Goal: Information Seeking & Learning: Learn about a topic

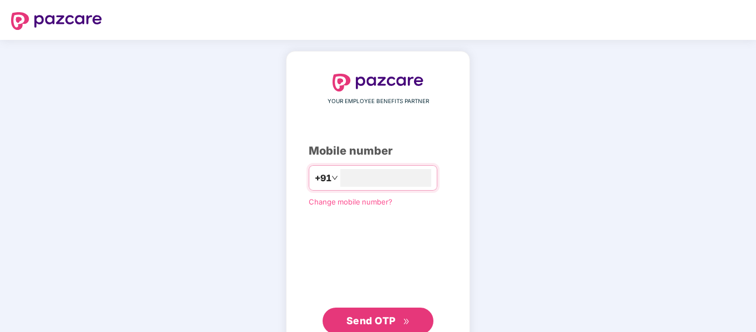
type input "**********"
click at [377, 314] on span "Send OTP" at bounding box center [370, 320] width 49 height 12
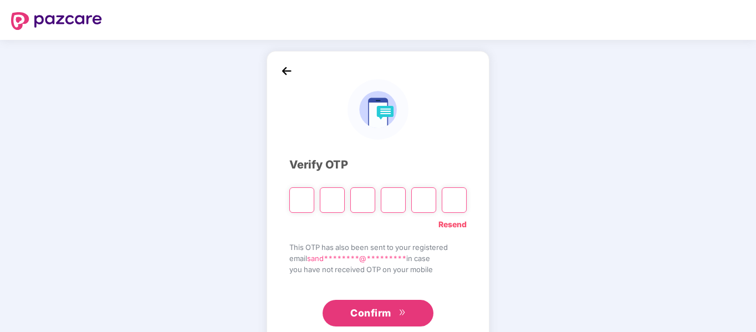
type input "*"
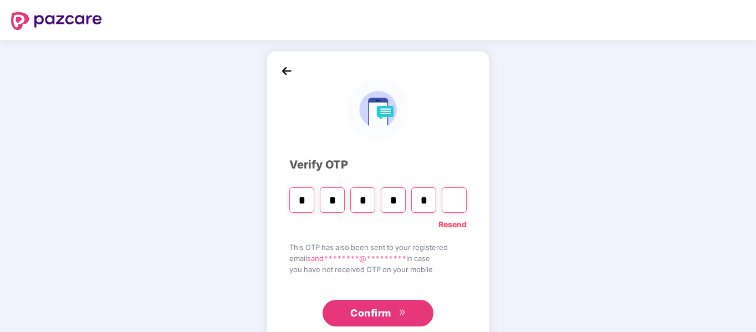
type input "*"
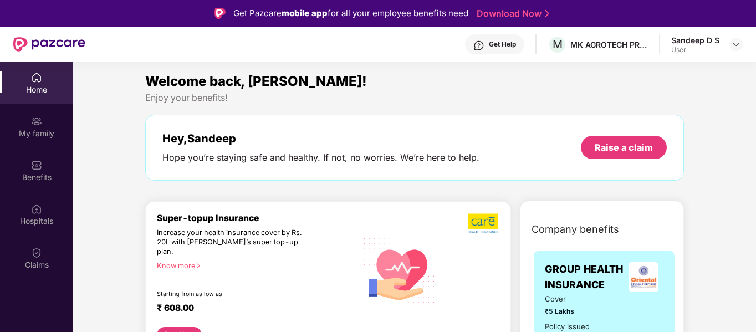
click at [728, 47] on div "Sandeep D S User" at bounding box center [706, 44] width 71 height 19
click at [735, 44] on img at bounding box center [735, 44] width 9 height 9
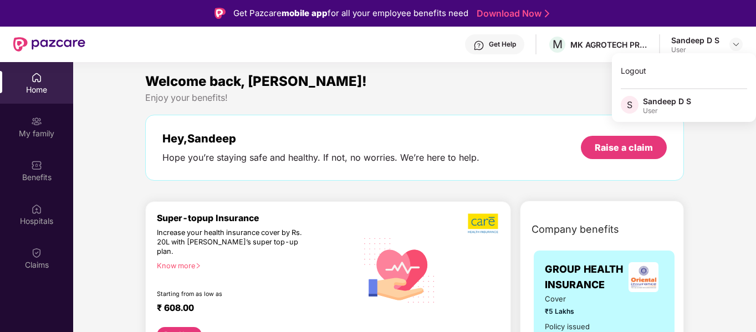
click at [443, 41] on div "Get Help M MK AGROTECH PRIVATE LIMITED Sandeep D S User" at bounding box center [413, 44] width 657 height 35
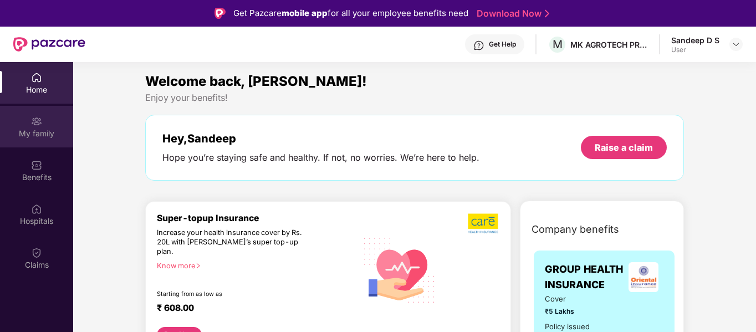
click at [44, 121] on div "My family" at bounding box center [36, 127] width 73 height 42
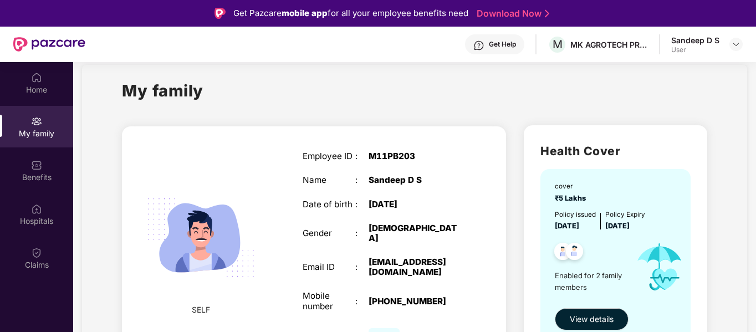
scroll to position [1, 0]
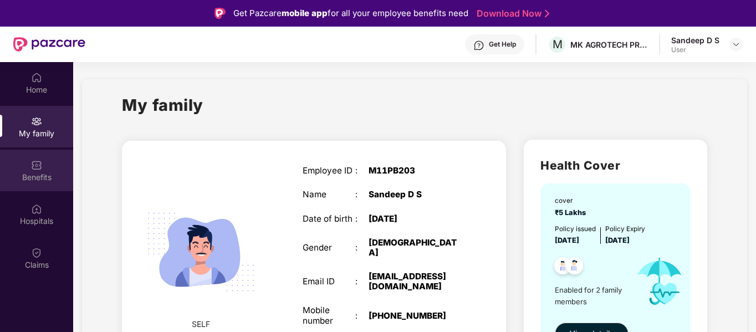
click at [52, 160] on div "Benefits" at bounding box center [36, 171] width 73 height 42
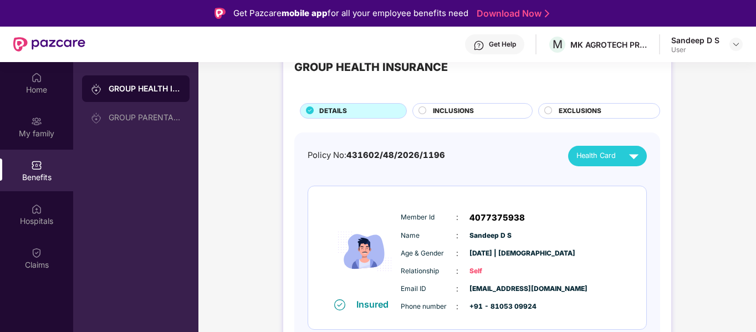
scroll to position [38, 0]
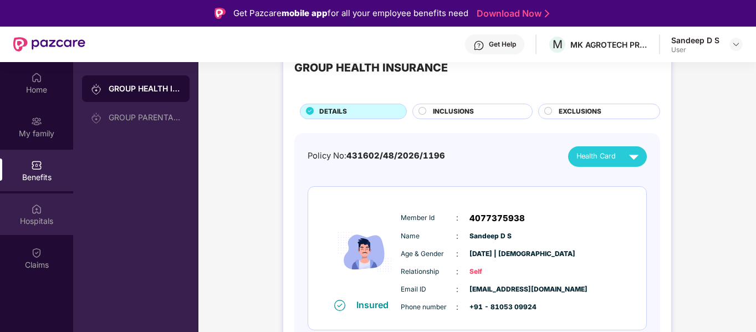
click at [39, 206] on img at bounding box center [36, 208] width 11 height 11
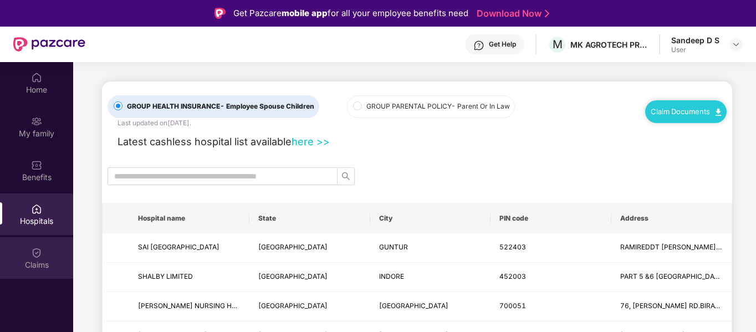
click at [28, 252] on div "Claims" at bounding box center [36, 258] width 73 height 42
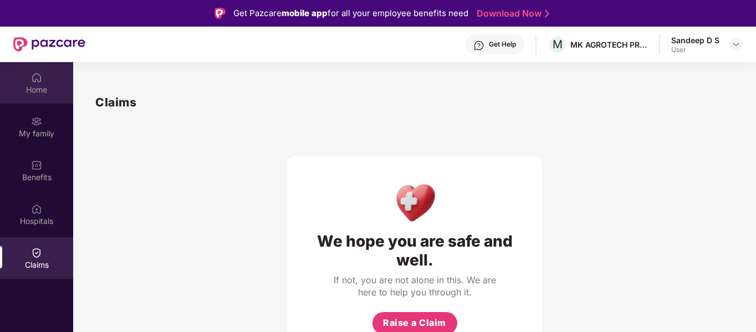
click at [38, 90] on div "Home" at bounding box center [36, 89] width 73 height 11
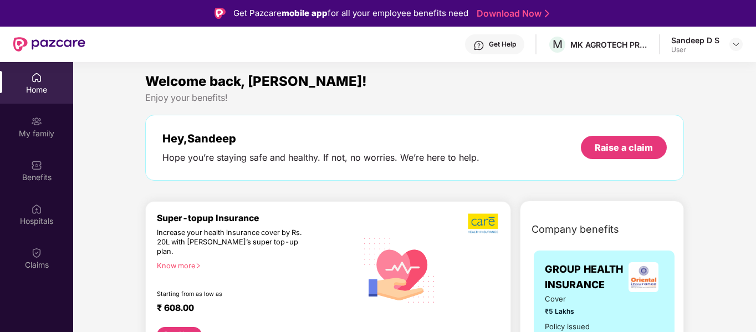
click at [498, 43] on div "Get Help" at bounding box center [502, 44] width 27 height 9
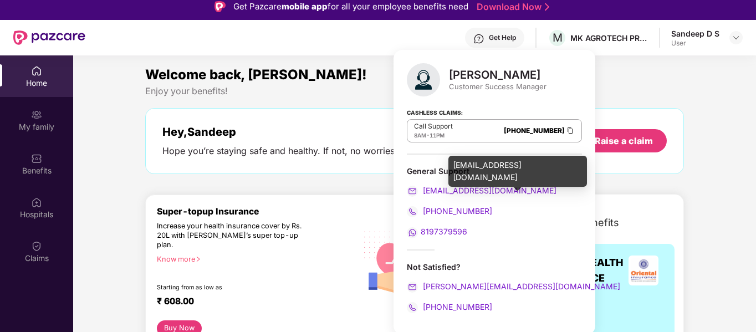
scroll to position [2, 0]
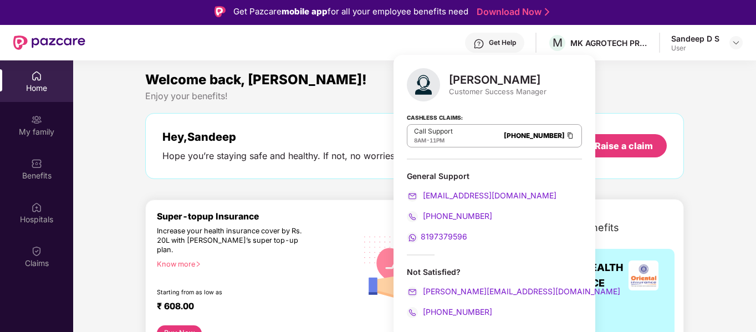
click at [406, 45] on div "Get Help M MK AGROTECH PRIVATE LIMITED Sandeep D S User" at bounding box center [413, 42] width 657 height 35
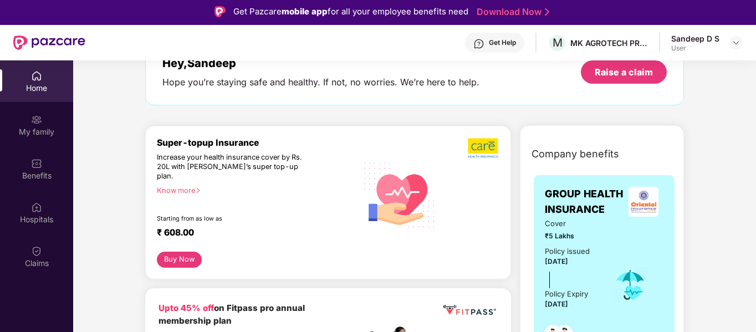
scroll to position [40, 0]
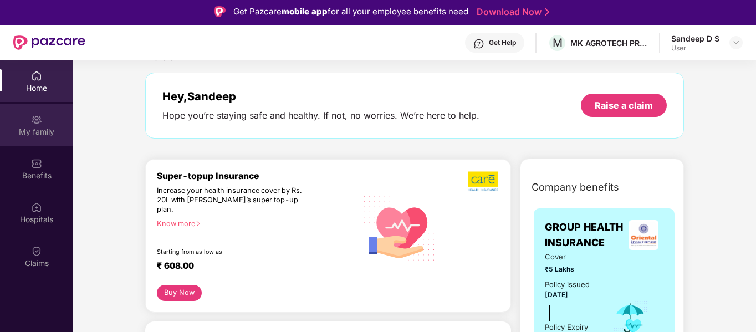
click at [50, 133] on div "My family" at bounding box center [36, 131] width 73 height 11
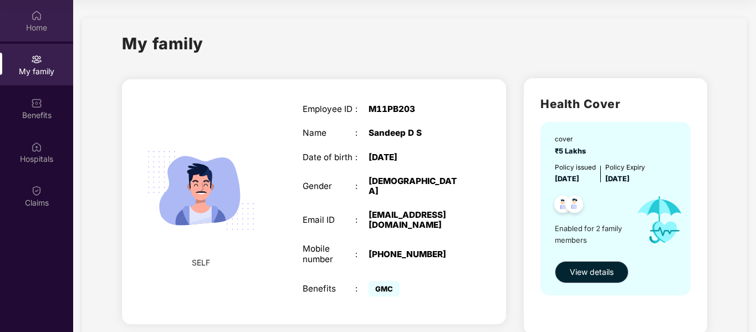
click at [47, 35] on div "Home" at bounding box center [36, 21] width 73 height 42
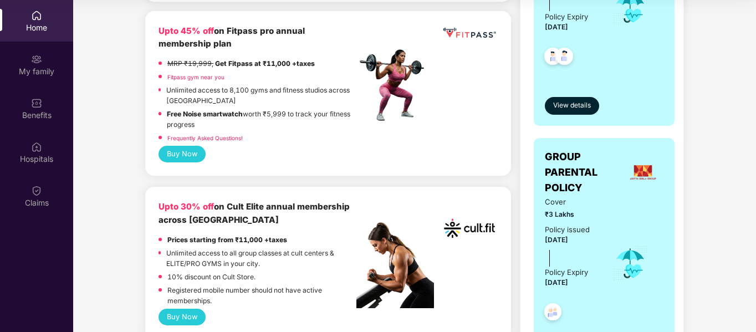
scroll to position [312, 0]
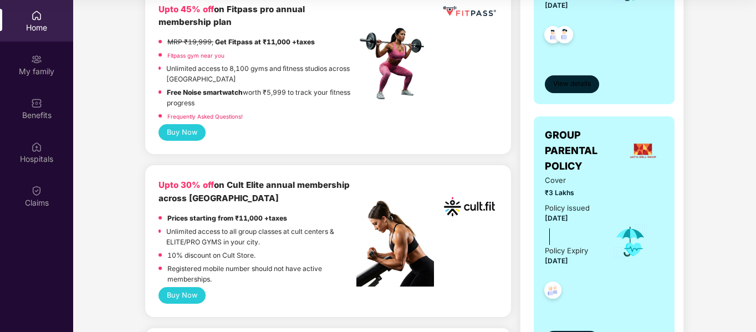
click at [571, 90] on button "View details" at bounding box center [572, 84] width 54 height 18
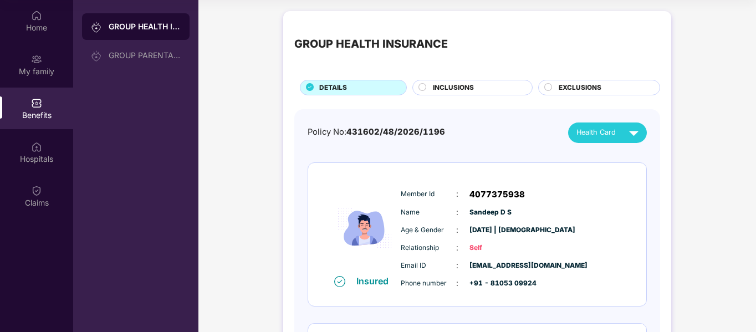
click at [421, 88] on circle at bounding box center [422, 86] width 7 height 7
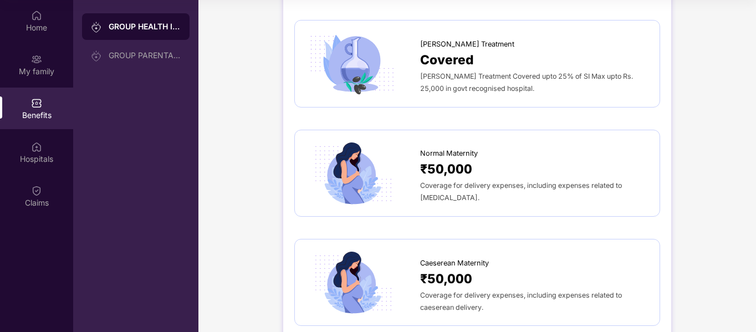
scroll to position [1043, 0]
click at [433, 181] on span "Coverage for delivery expenses, including expenses related to [MEDICAL_DATA]." at bounding box center [521, 191] width 202 height 21
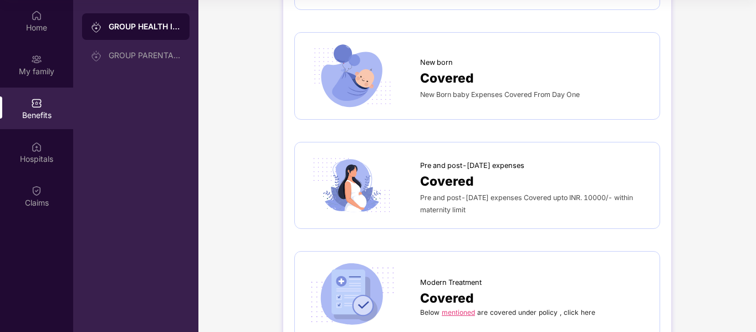
scroll to position [1358, 0]
click at [503, 177] on div "Covered" at bounding box center [534, 182] width 228 height 20
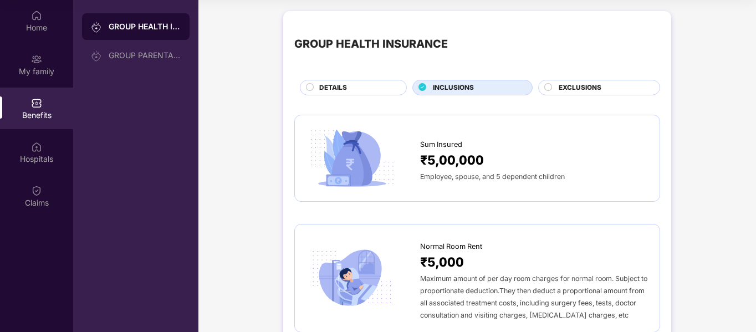
scroll to position [0, 0]
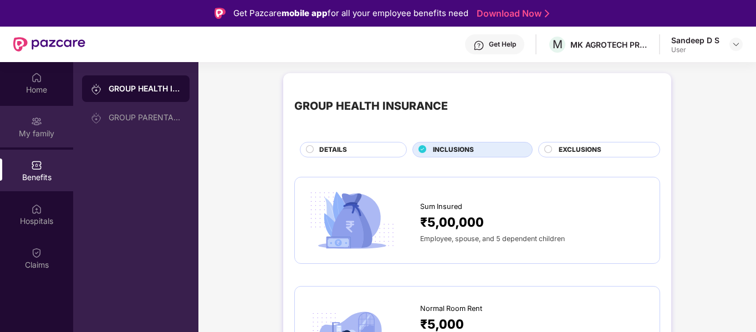
click at [38, 126] on img at bounding box center [36, 121] width 11 height 11
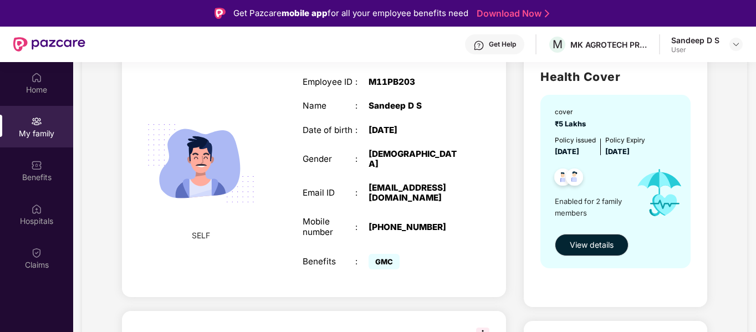
scroll to position [90, 0]
click at [588, 238] on span "View details" at bounding box center [592, 244] width 44 height 12
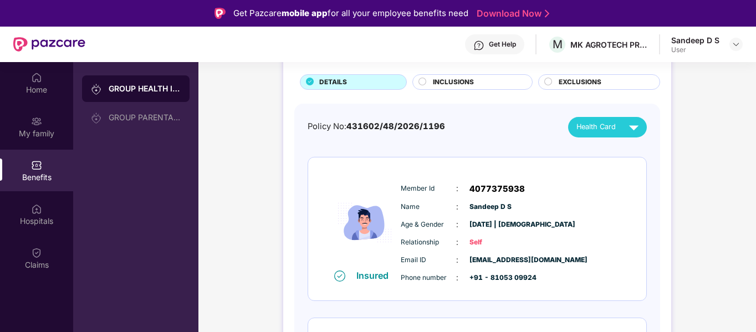
scroll to position [69, 0]
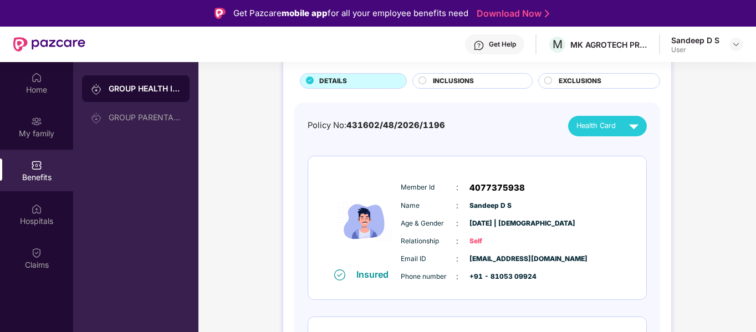
click at [429, 85] on div "INCLUSIONS" at bounding box center [476, 82] width 99 height 12
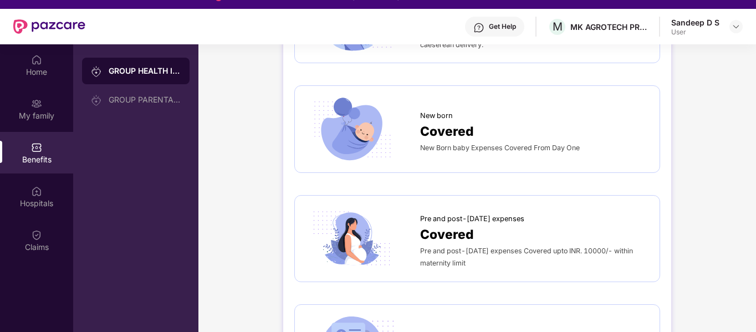
scroll to position [0, 0]
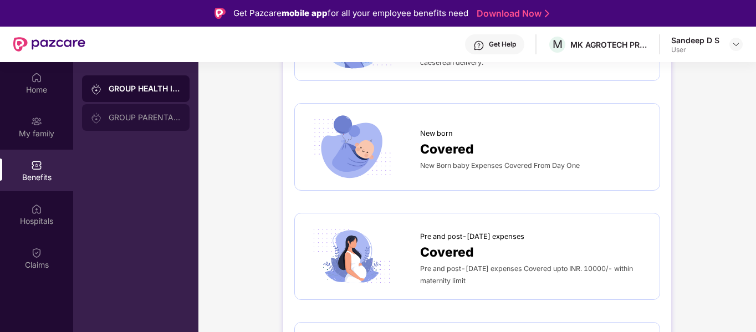
click at [132, 120] on div "GROUP PARENTAL POLICY" at bounding box center [145, 117] width 72 height 9
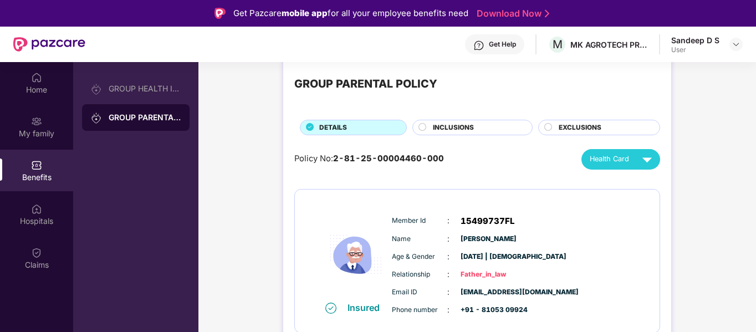
scroll to position [22, 0]
click at [441, 132] on span "INCLUSIONS" at bounding box center [453, 128] width 41 height 11
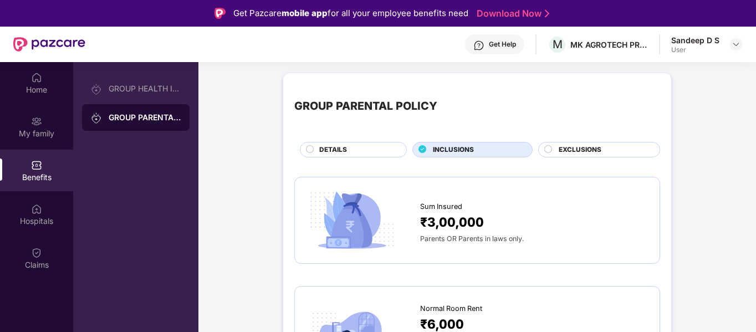
scroll to position [21, 0]
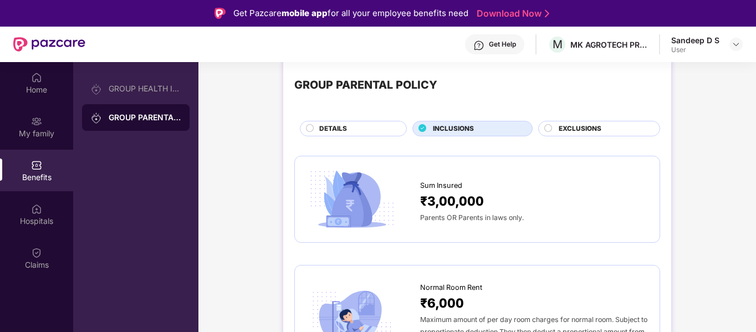
click at [553, 130] on div "EXCLUSIONS" at bounding box center [603, 130] width 101 height 12
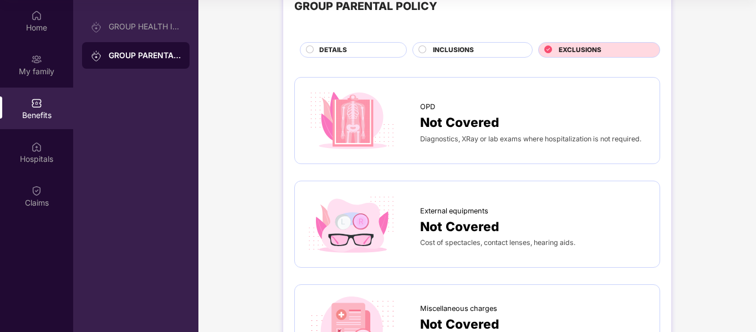
scroll to position [0, 0]
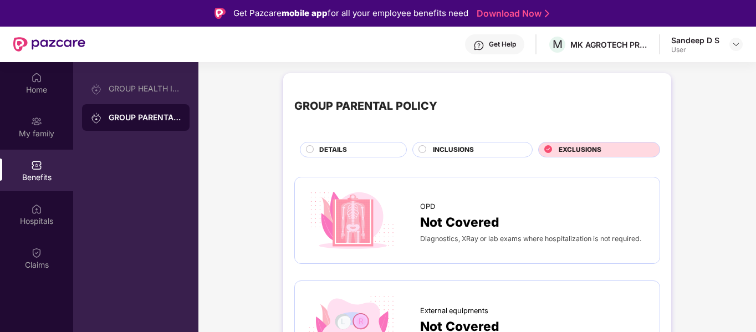
click at [319, 149] on span "DETAILS" at bounding box center [333, 150] width 28 height 11
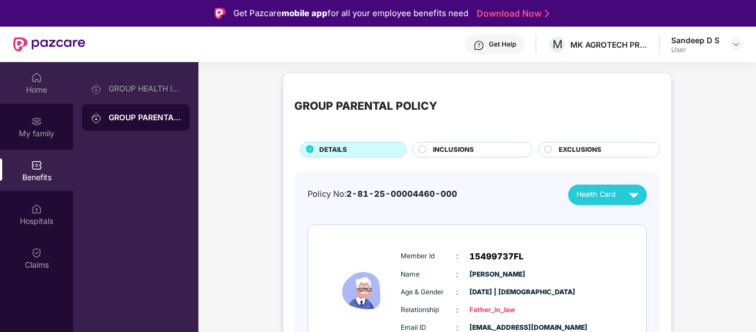
click at [44, 95] on div "Home" at bounding box center [36, 89] width 73 height 11
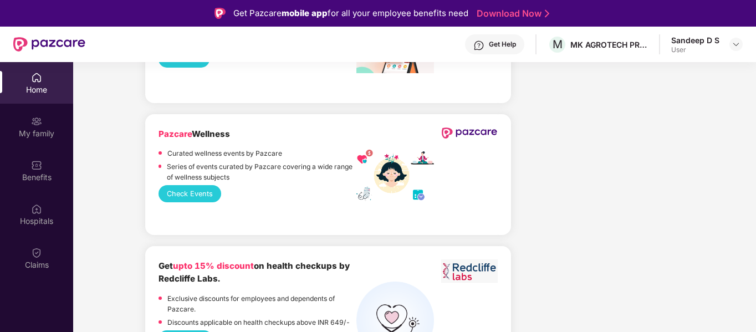
scroll to position [2295, 0]
